Goal: Task Accomplishment & Management: Use online tool/utility

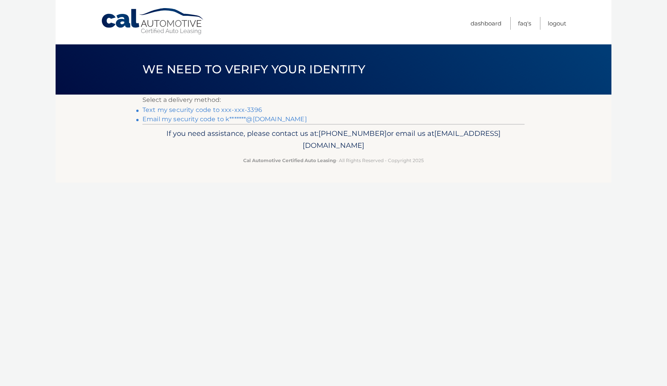
click at [206, 111] on link "Text my security code to xxx-xxx-3396" at bounding box center [202, 109] width 120 height 7
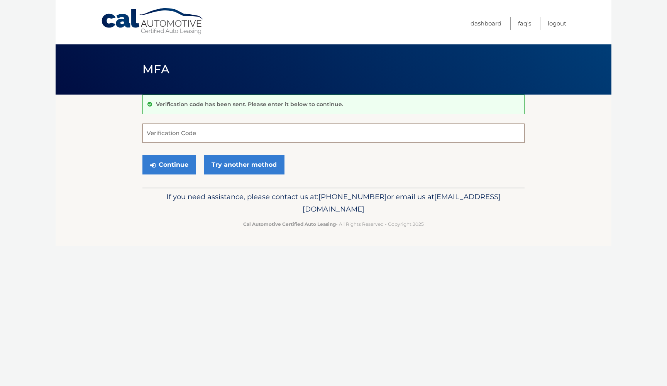
click at [201, 134] on input "Verification Code" at bounding box center [333, 132] width 382 height 19
type input "243160"
click at [169, 164] on button "Continue" at bounding box center [169, 164] width 54 height 19
click at [180, 161] on button "Continue" at bounding box center [169, 164] width 54 height 19
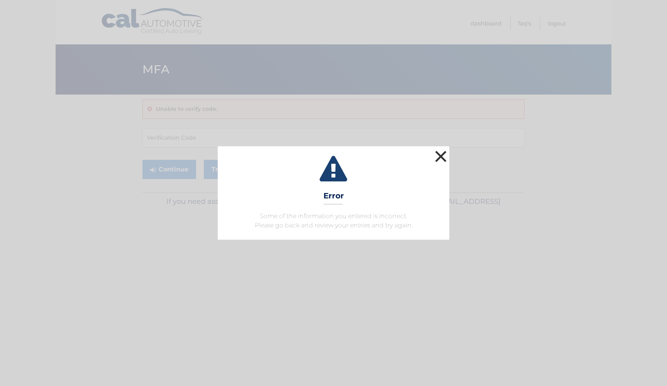
click at [440, 156] on button "×" at bounding box center [440, 156] width 15 height 15
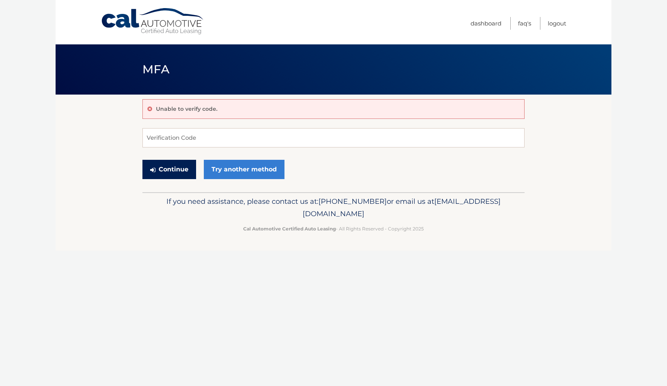
click at [175, 174] on button "Continue" at bounding box center [169, 169] width 54 height 19
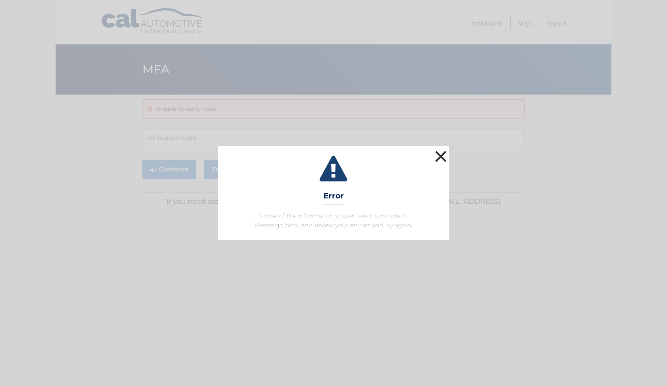
click at [438, 156] on button "×" at bounding box center [440, 156] width 15 height 15
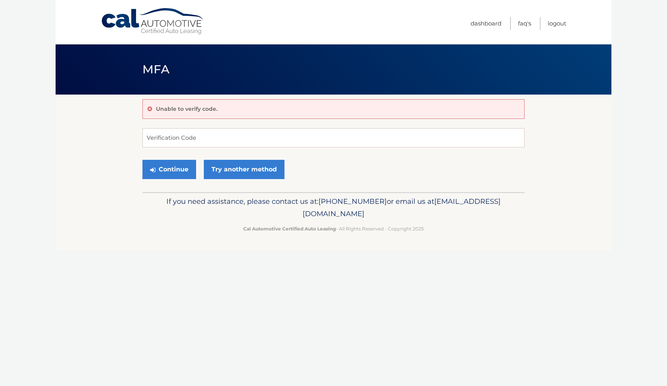
click at [112, 9] on link "Cal Automotive" at bounding box center [153, 21] width 104 height 27
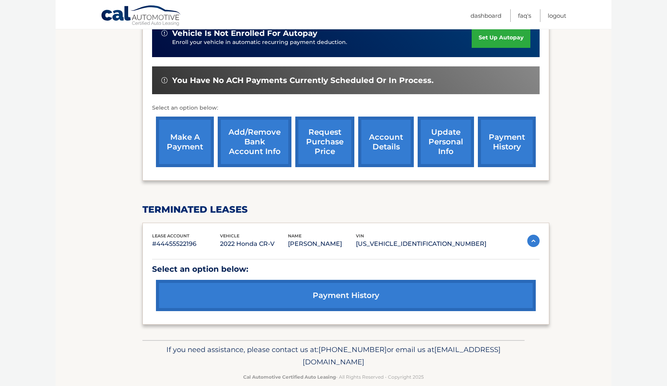
scroll to position [216, 0]
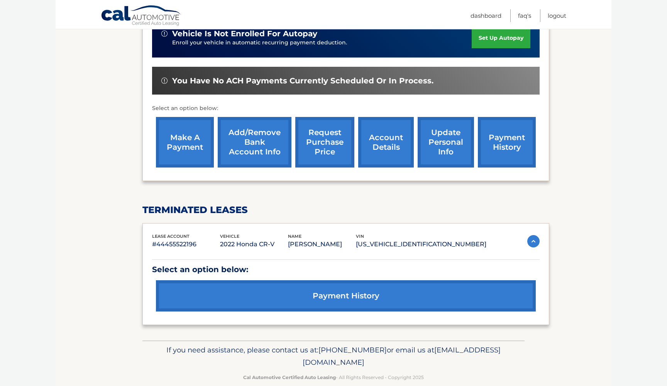
click at [502, 134] on link "payment history" at bounding box center [507, 142] width 58 height 51
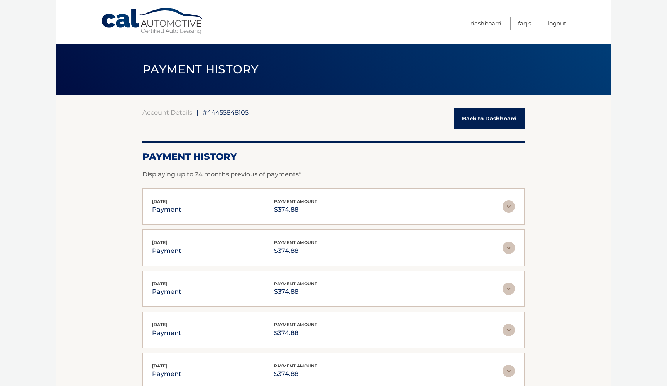
click at [487, 119] on link "Back to Dashboard" at bounding box center [489, 118] width 70 height 20
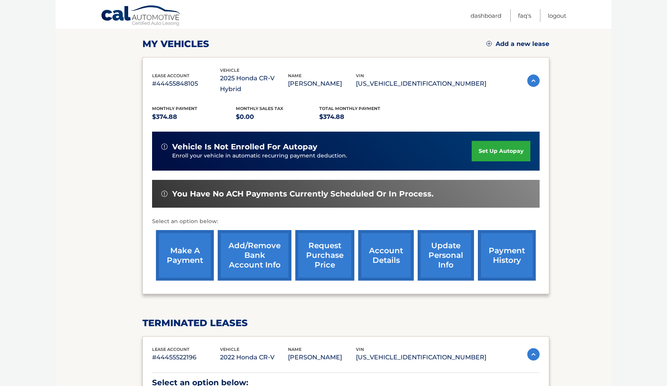
scroll to position [126, 0]
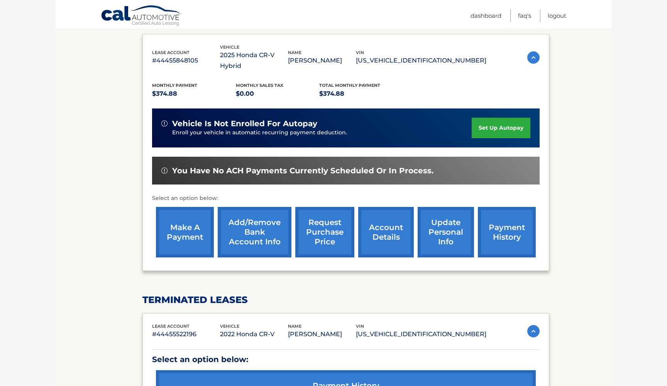
click at [189, 218] on link "make a payment" at bounding box center [185, 232] width 58 height 51
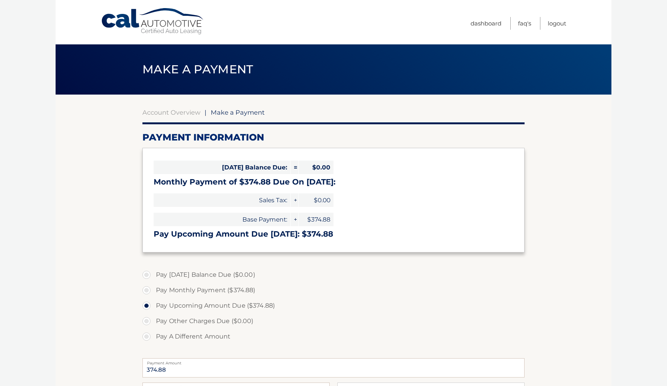
select select "ZDE0OWE0NTAtN2QzNS00OTVmLWEwYmMtY2JlNjBhMWFmMzRh"
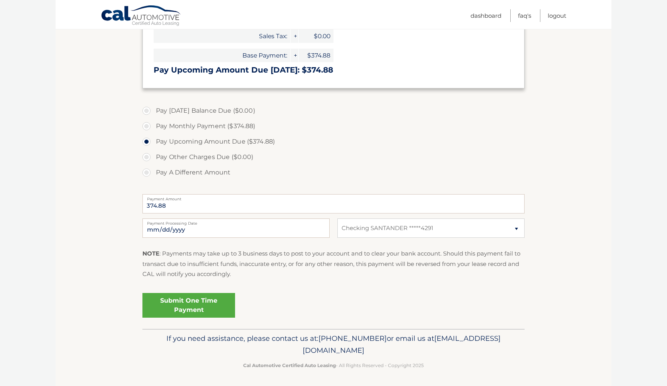
scroll to position [164, 0]
click at [196, 304] on link "Submit One Time Payment" at bounding box center [188, 305] width 93 height 25
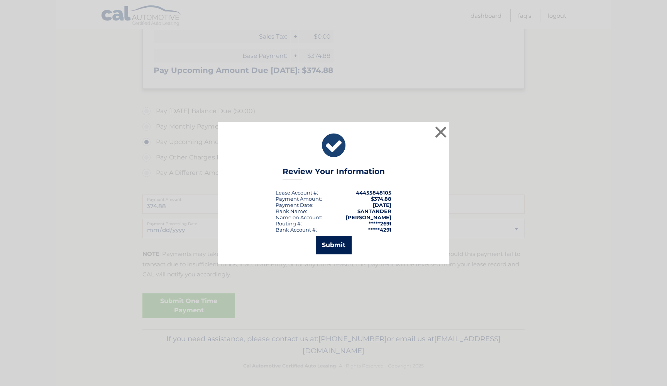
click at [331, 244] on button "Submit" at bounding box center [334, 245] width 36 height 19
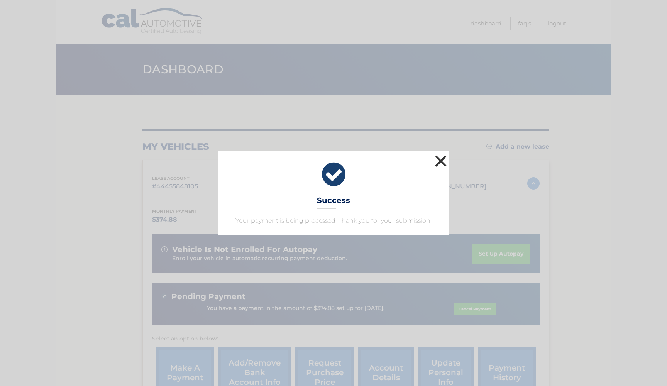
click at [441, 161] on button "×" at bounding box center [440, 160] width 15 height 15
